Goal: Transaction & Acquisition: Purchase product/service

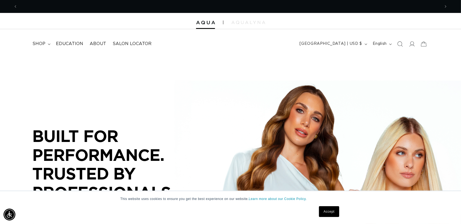
scroll to position [0, 418]
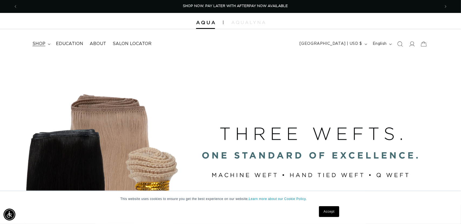
click at [45, 45] on span "shop" at bounding box center [38, 44] width 13 height 6
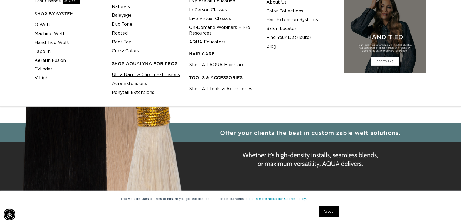
scroll to position [0, 836]
click at [50, 56] on link "Tape In" at bounding box center [43, 51] width 16 height 9
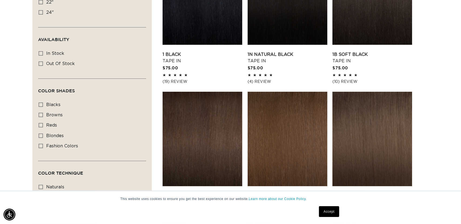
scroll to position [0, 836]
checkbox input "true"
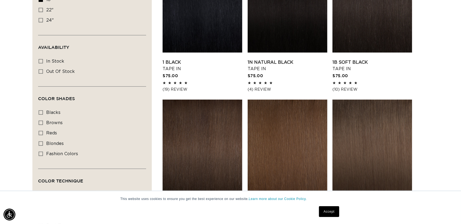
click at [328, 211] on link "Accept" at bounding box center [329, 211] width 20 height 11
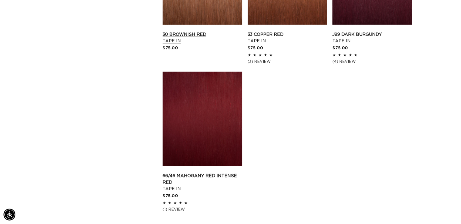
click at [219, 44] on link "30 Brownish Red Tape In" at bounding box center [203, 37] width 80 height 13
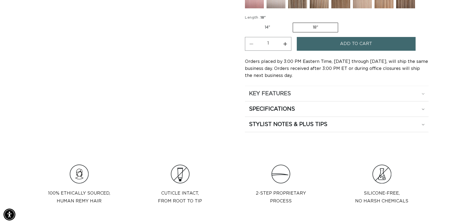
scroll to position [0, 418]
click at [279, 97] on h2 "KEY FEATURES" at bounding box center [270, 93] width 42 height 7
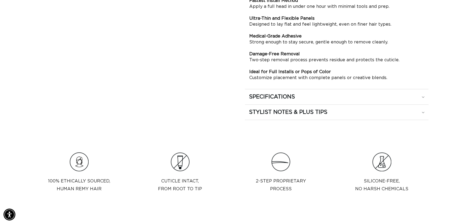
scroll to position [0, 0]
click at [289, 100] on h2 "SPECIFICATIONS" at bounding box center [272, 96] width 46 height 7
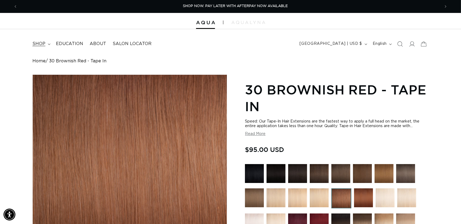
click at [45, 47] on span "shop" at bounding box center [38, 44] width 13 height 6
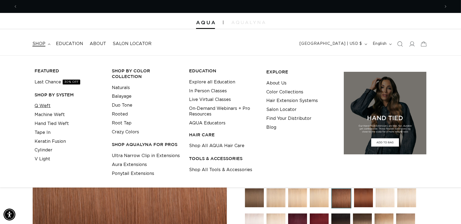
scroll to position [0, 836]
click at [49, 110] on link "Q Weft" at bounding box center [43, 106] width 16 height 9
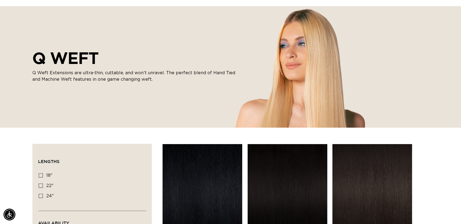
scroll to position [54, 0]
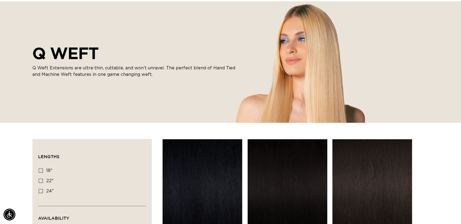
click at [74, 123] on div "Q WEFT Q Weft Extensions are ultra-thin, cuttable, and won’t unravel. The perfe…" at bounding box center [230, 61] width 461 height 121
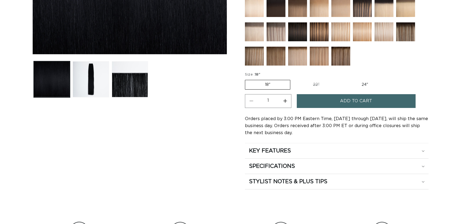
scroll to position [216, 0]
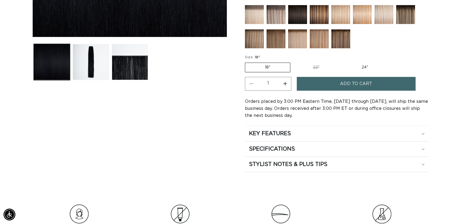
click at [362, 91] on span "Add to cart" at bounding box center [356, 84] width 32 height 14
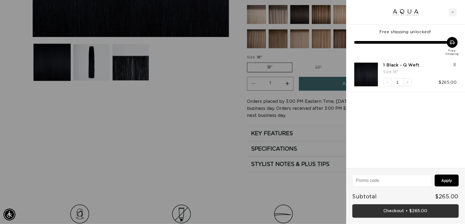
scroll to position [0, 844]
click at [410, 211] on link "Checkout • $265.00" at bounding box center [405, 211] width 106 height 14
